Goal: Transaction & Acquisition: Purchase product/service

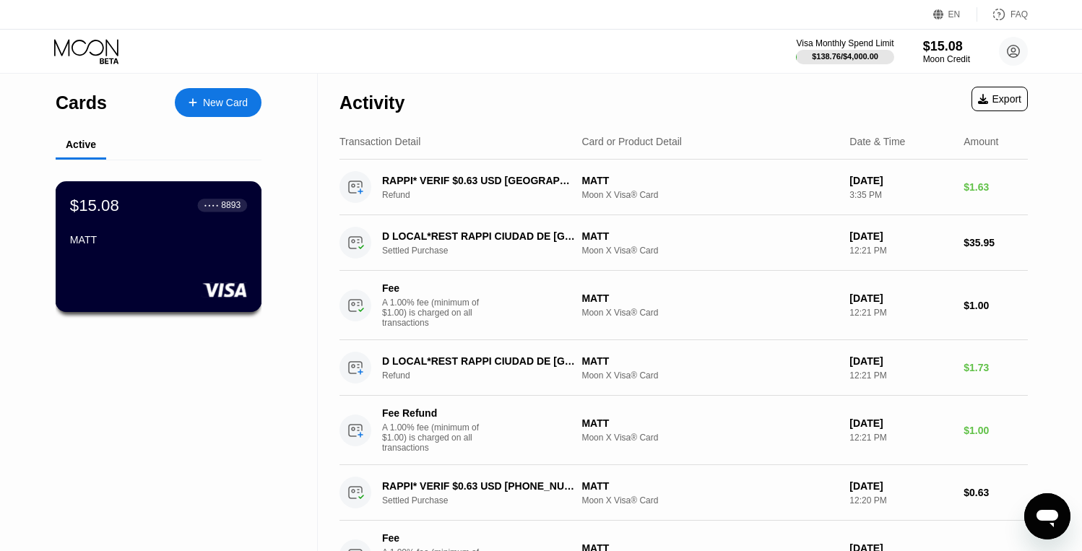
click at [163, 225] on div "$15.08 ● ● ● ● 8893 MATT" at bounding box center [158, 224] width 177 height 56
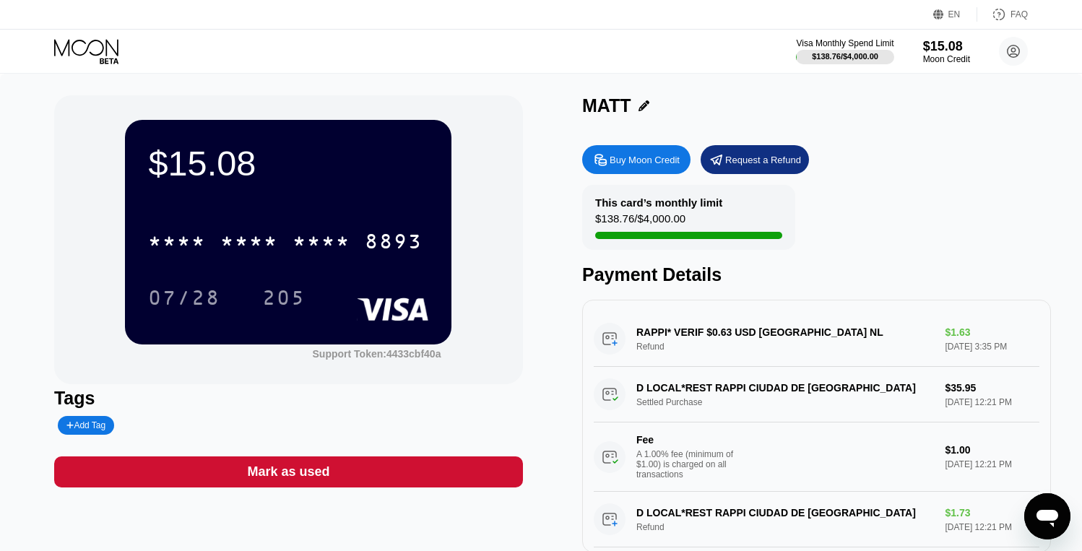
click at [619, 165] on div "Buy Moon Credit" at bounding box center [645, 160] width 70 height 12
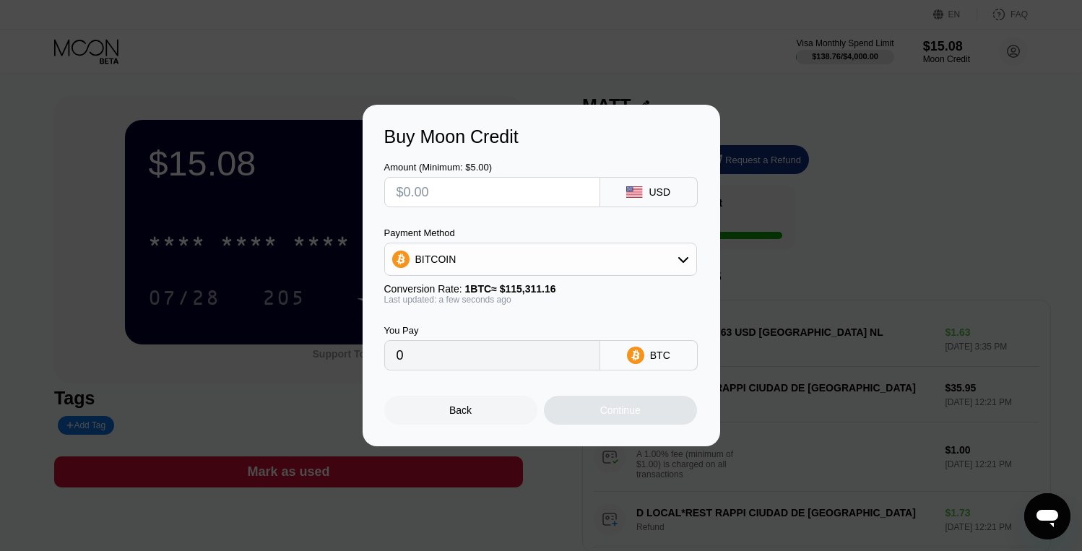
click at [475, 194] on input "text" at bounding box center [492, 192] width 191 height 29
type input "$1"
type input "0.00000868"
type input "$12"
type input "0.00010407"
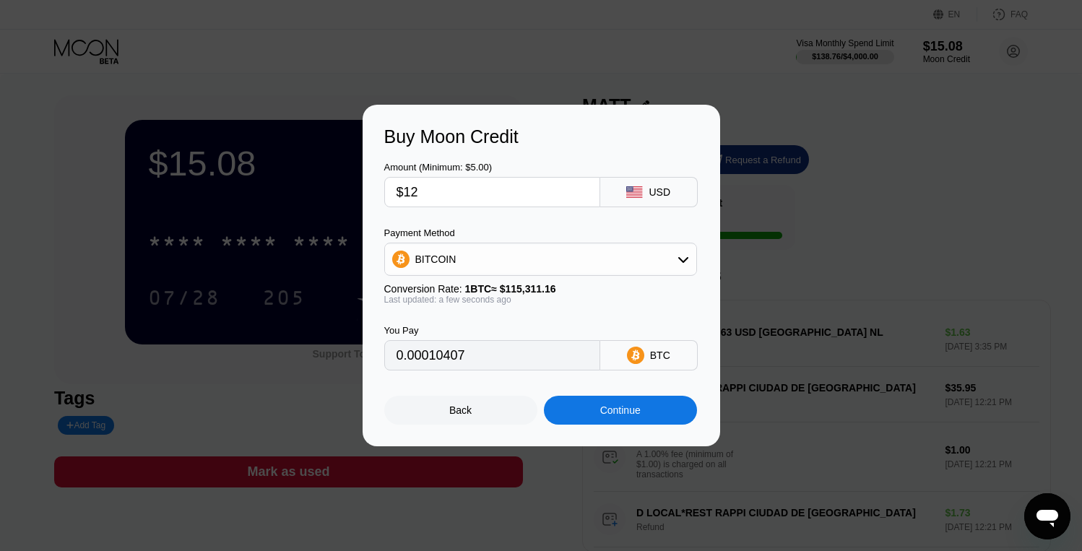
type input "$120"
type input "0.00104067"
type input "$120"
click at [497, 255] on div "BITCOIN" at bounding box center [540, 259] width 311 height 29
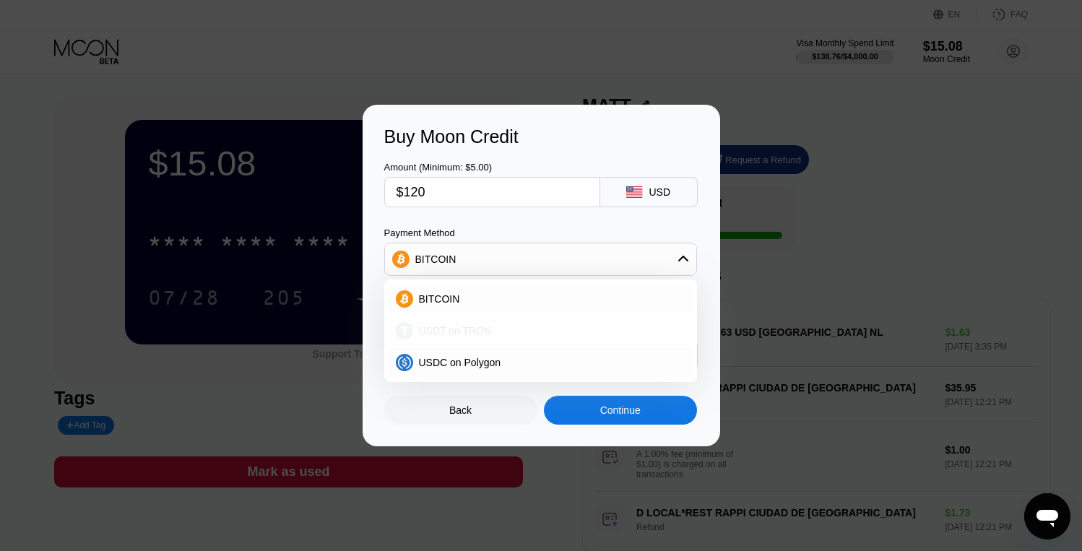
click at [532, 327] on div "USDT on TRON" at bounding box center [549, 331] width 272 height 12
type input "121.21"
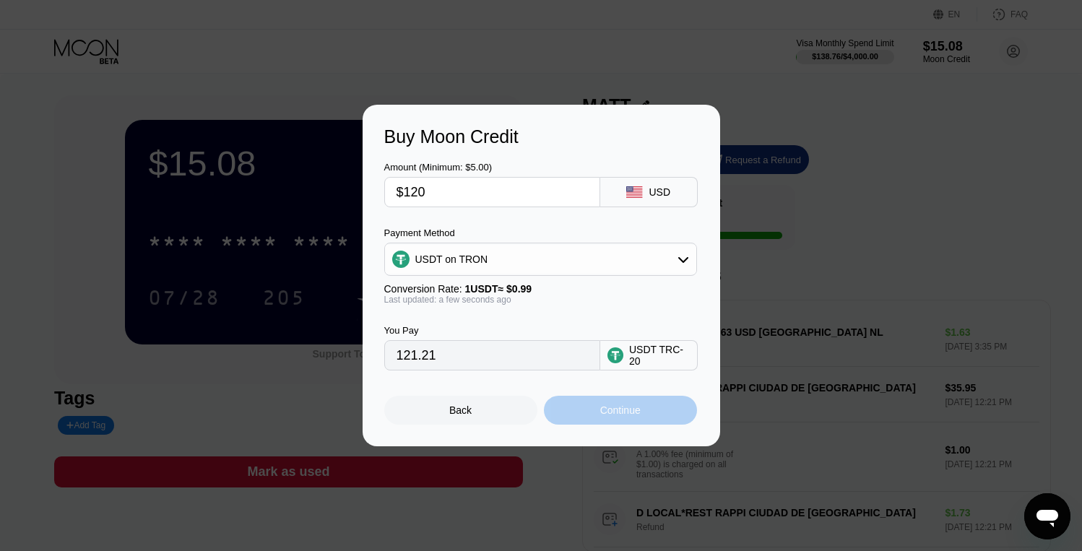
click at [627, 410] on div "Continue" at bounding box center [620, 411] width 40 height 12
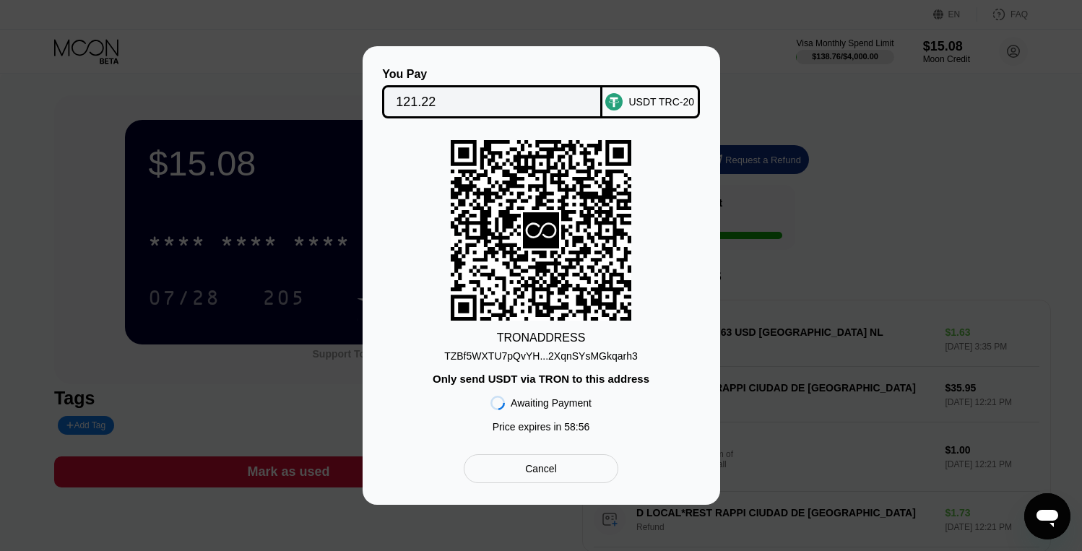
click at [598, 356] on div "TZBf5WXTU7pQvYH...2XqnSYsMGkqarh3" at bounding box center [541, 356] width 194 height 12
click at [605, 361] on div "TZBf5WXTU7pQvYH...2XqnSYsMGkqarh3" at bounding box center [541, 356] width 194 height 12
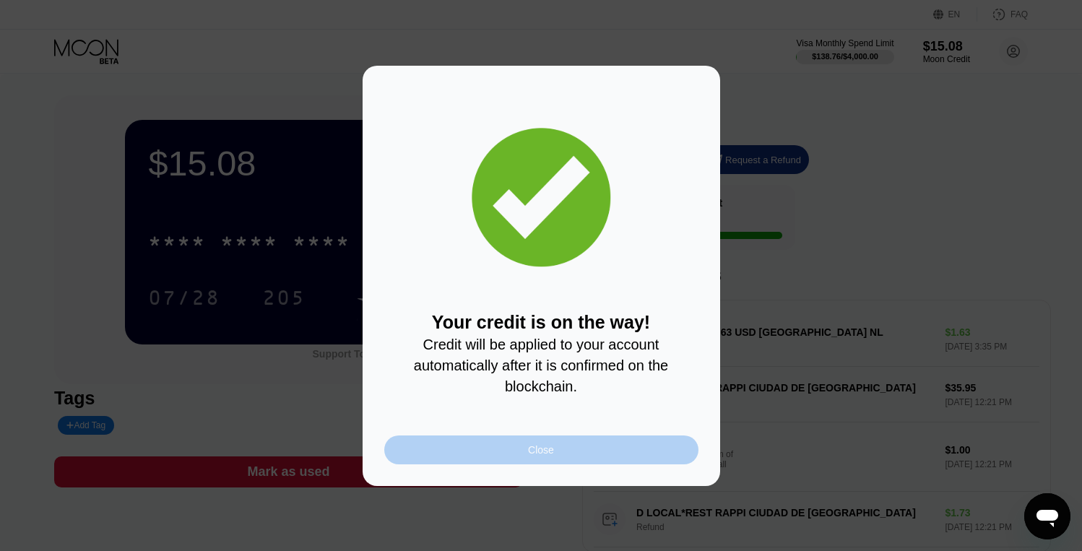
click at [596, 451] on div "Close" at bounding box center [541, 450] width 314 height 29
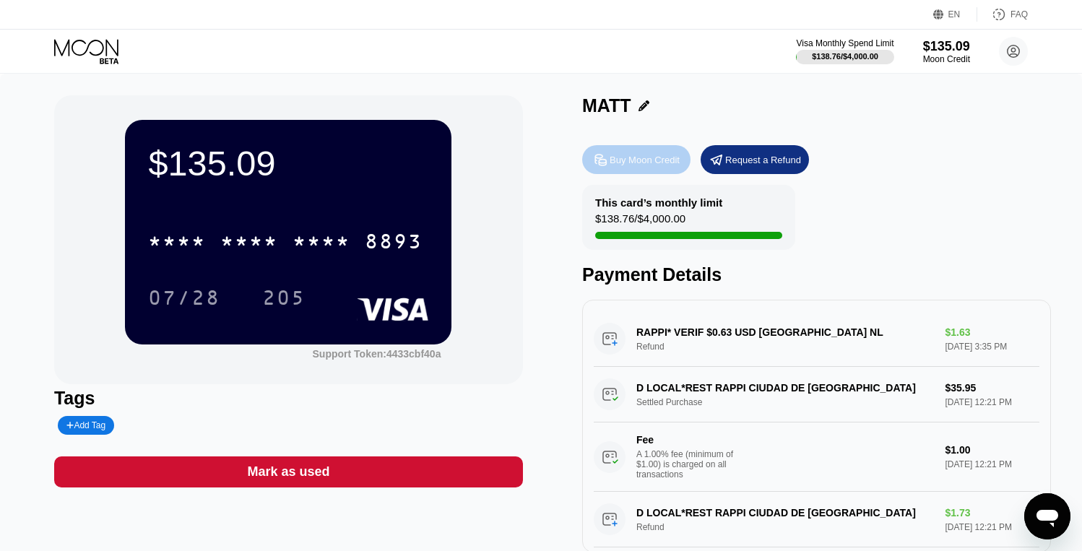
click at [638, 147] on div "Buy Moon Credit" at bounding box center [636, 159] width 108 height 29
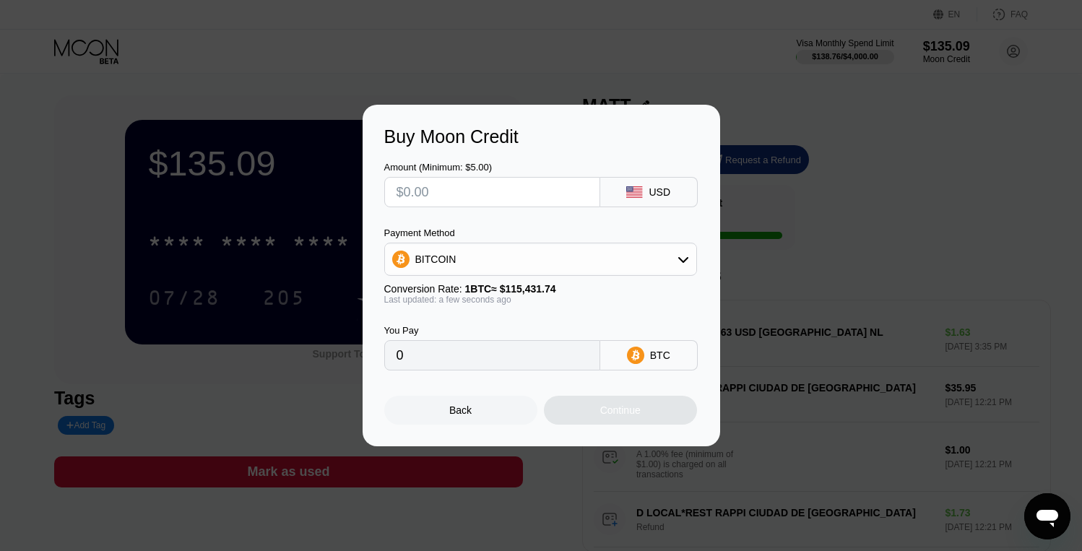
click at [436, 415] on div "Back" at bounding box center [460, 410] width 153 height 29
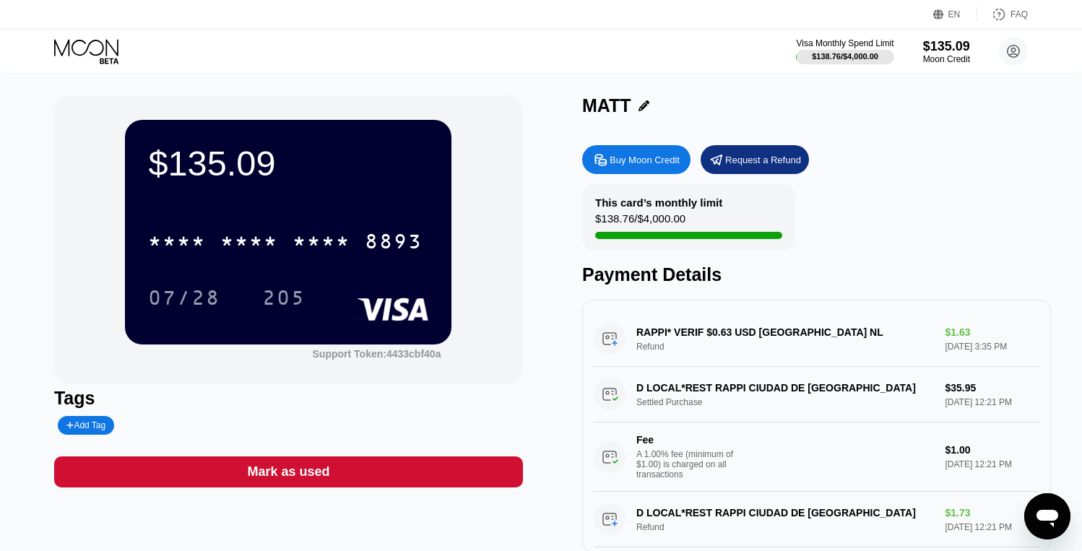
click at [767, 238] on div at bounding box center [919, 235] width 649 height 7
